Goal: Task Accomplishment & Management: Manage account settings

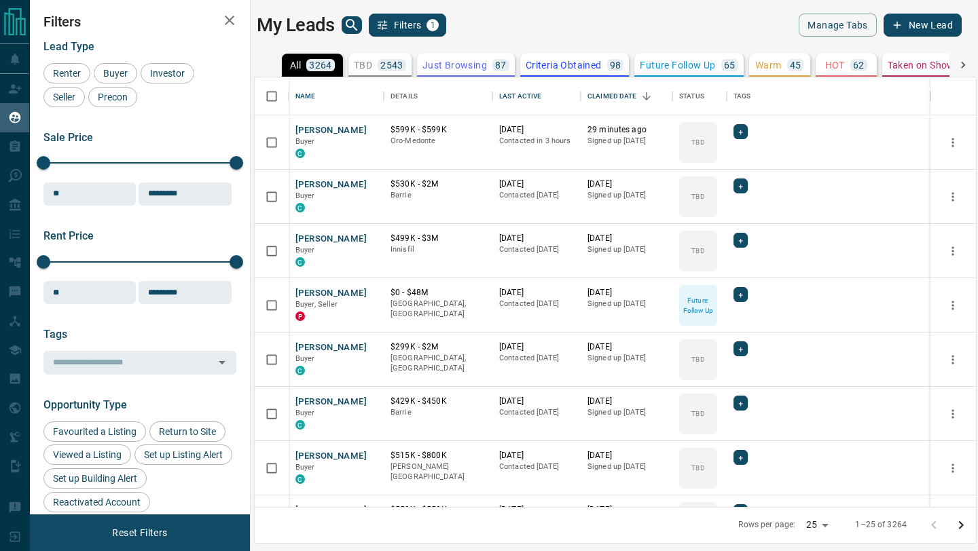
scroll to position [430, 721]
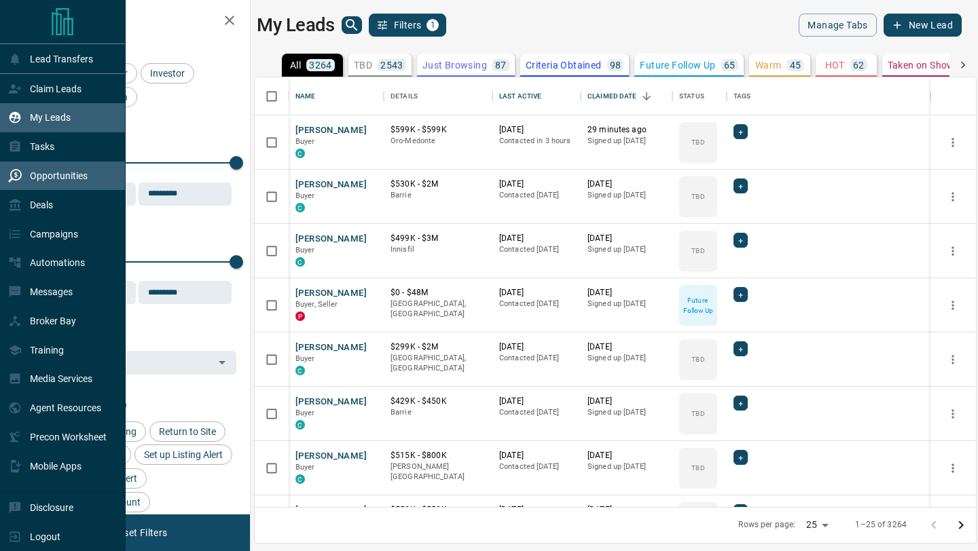
click at [14, 185] on div "Opportunities" at bounding box center [47, 176] width 79 height 22
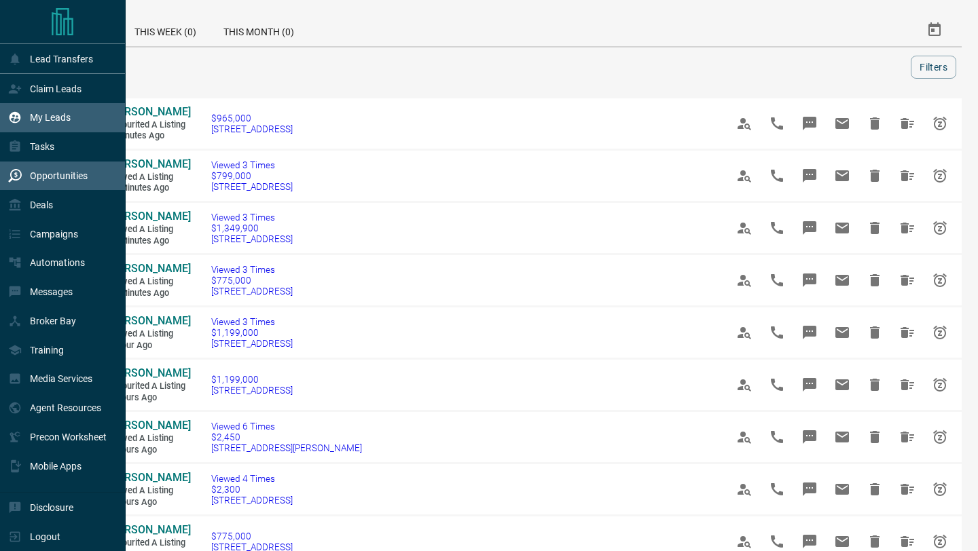
click at [10, 116] on icon at bounding box center [15, 118] width 14 height 14
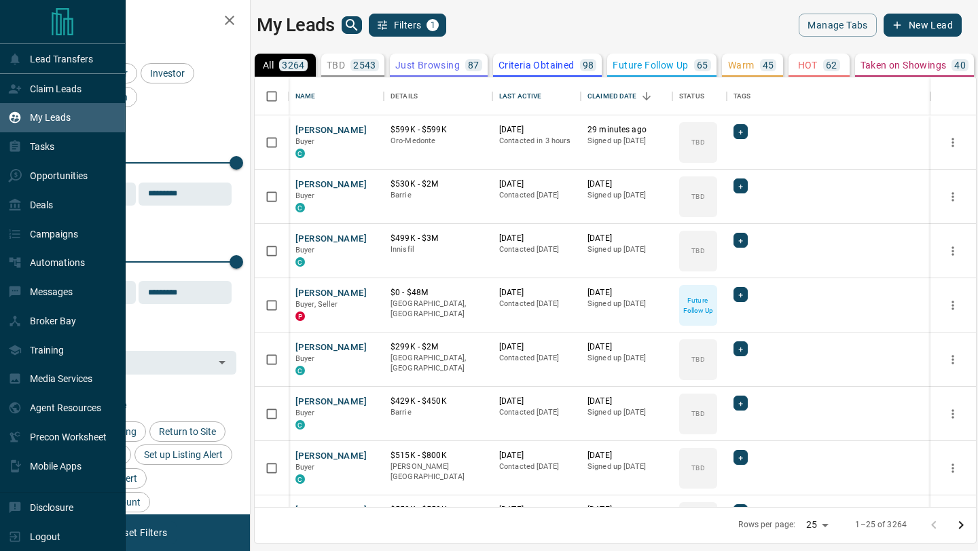
scroll to position [430, 721]
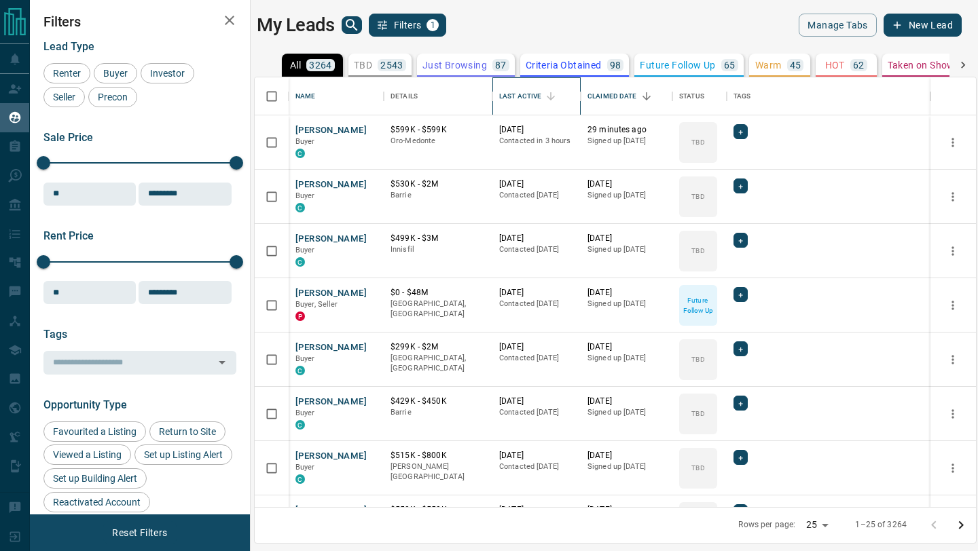
click at [528, 92] on div "Last Active" at bounding box center [520, 96] width 42 height 38
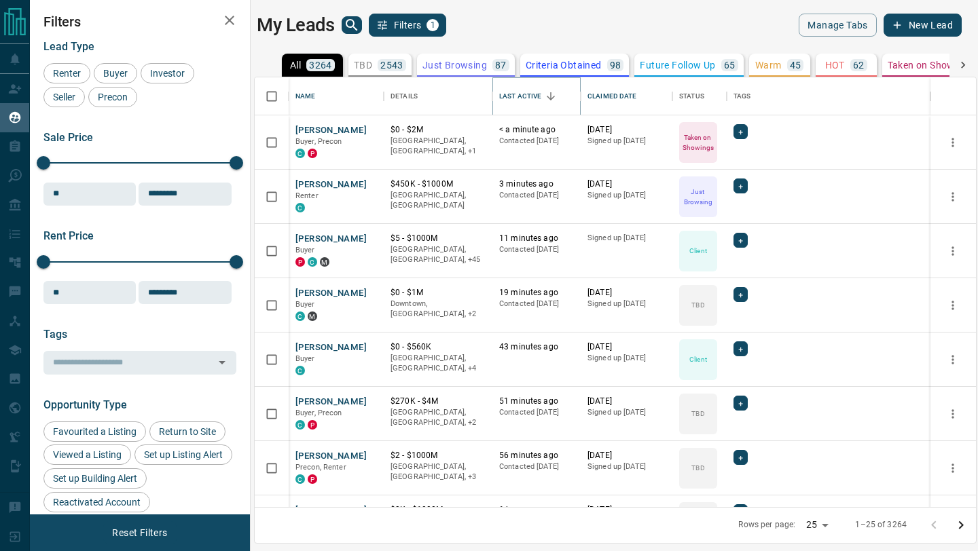
click at [546, 98] on icon "Sort" at bounding box center [550, 96] width 12 height 12
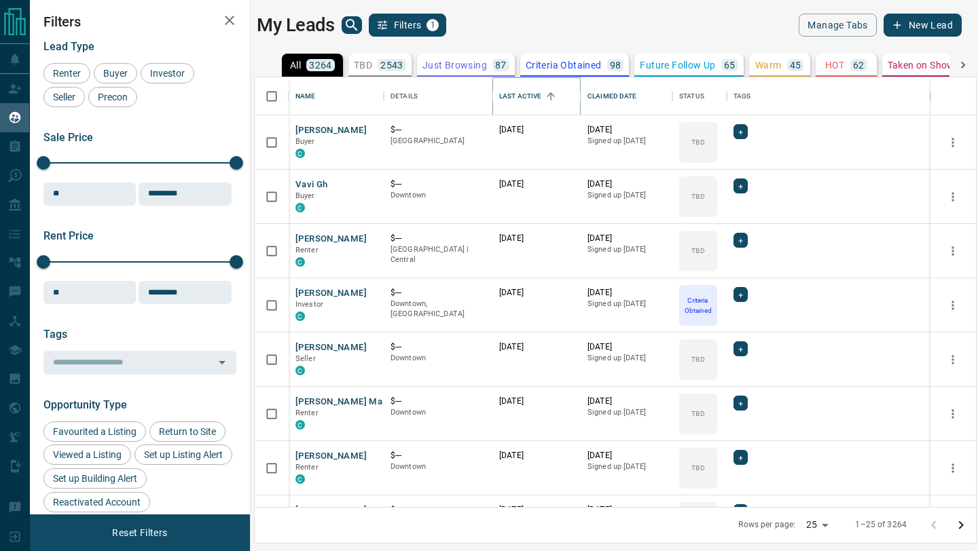
click at [546, 98] on icon "Sort" at bounding box center [550, 96] width 12 height 12
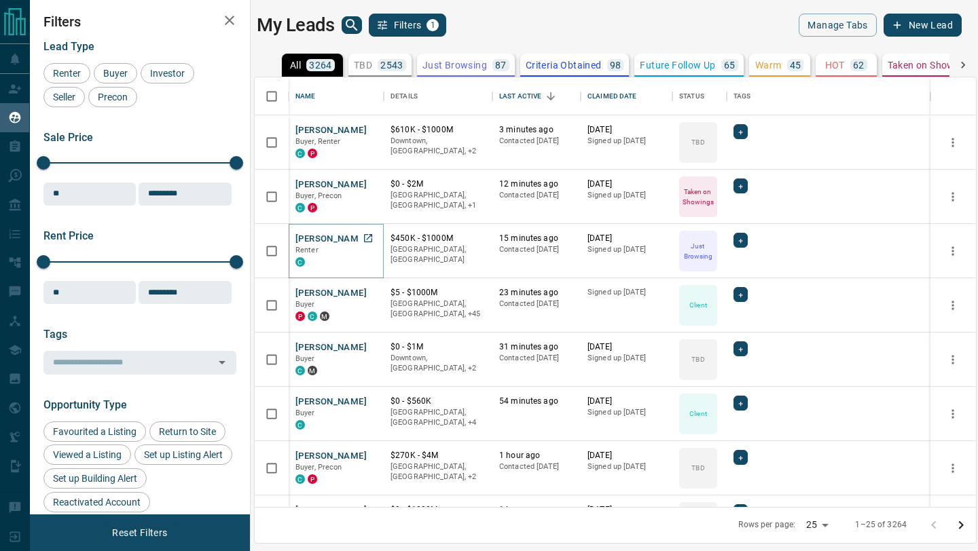
click at [315, 235] on button "[PERSON_NAME]" at bounding box center [330, 239] width 71 height 13
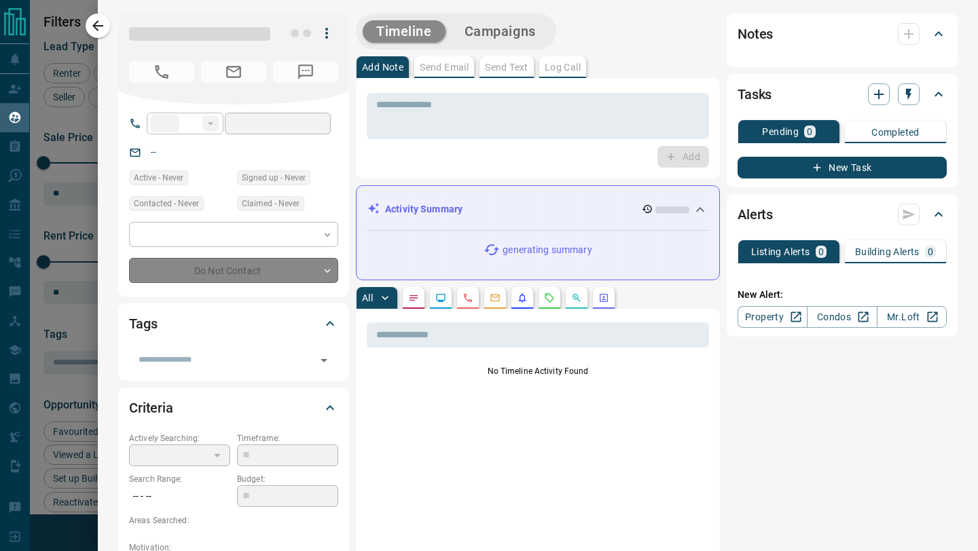
type input "**"
type input "**********"
type input "*"
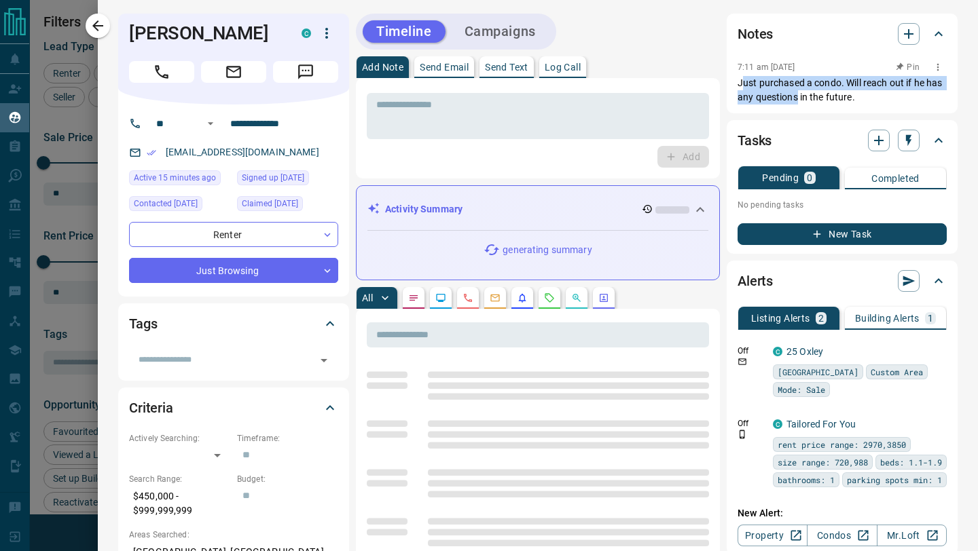
drag, startPoint x: 744, startPoint y: 90, endPoint x: 804, endPoint y: 100, distance: 61.4
click at [804, 100] on p "Just purchased a condo. Will reach out if he has any questions in the future." at bounding box center [841, 90] width 209 height 29
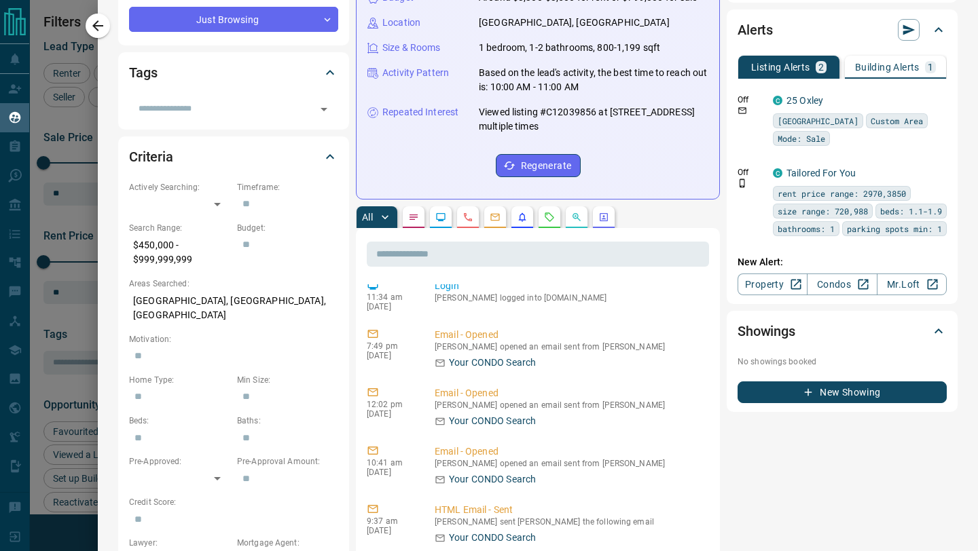
scroll to position [256, 0]
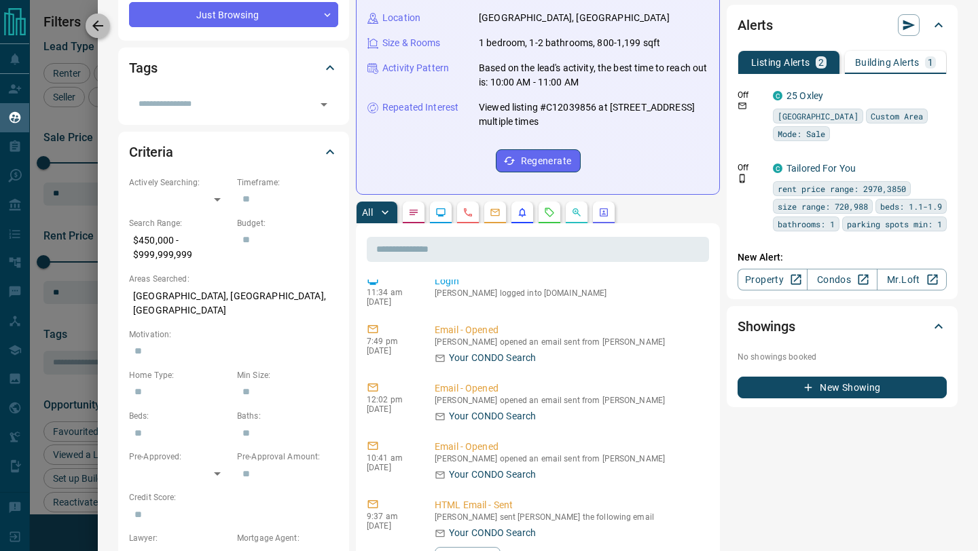
click at [98, 20] on icon "button" at bounding box center [97, 25] width 11 height 11
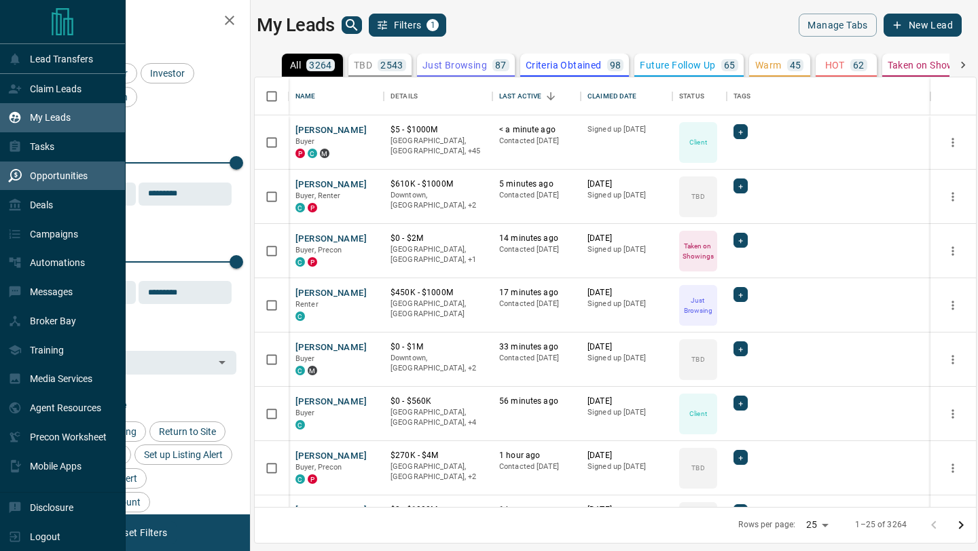
click at [23, 179] on div "Opportunities" at bounding box center [47, 176] width 79 height 22
